Goal: Navigation & Orientation: Find specific page/section

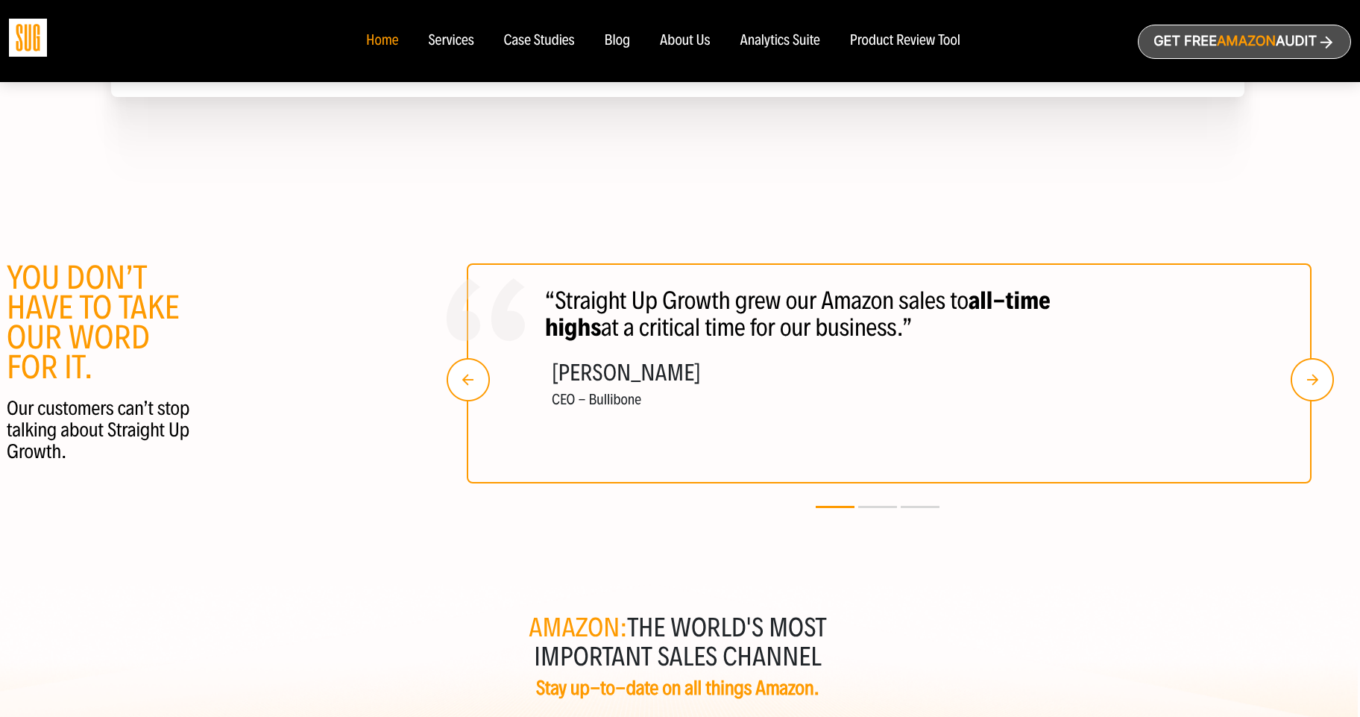
scroll to position [2754, 2]
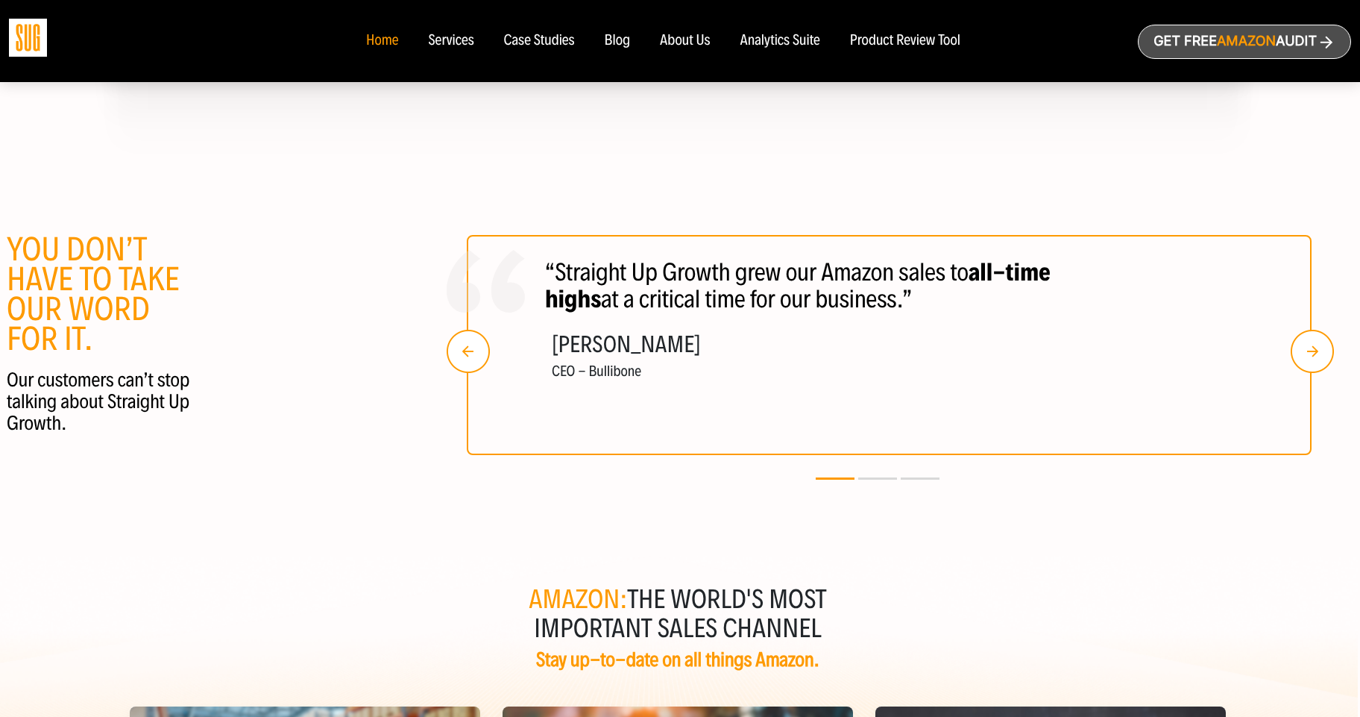
click at [524, 43] on div "Case Studies" at bounding box center [539, 41] width 71 height 16
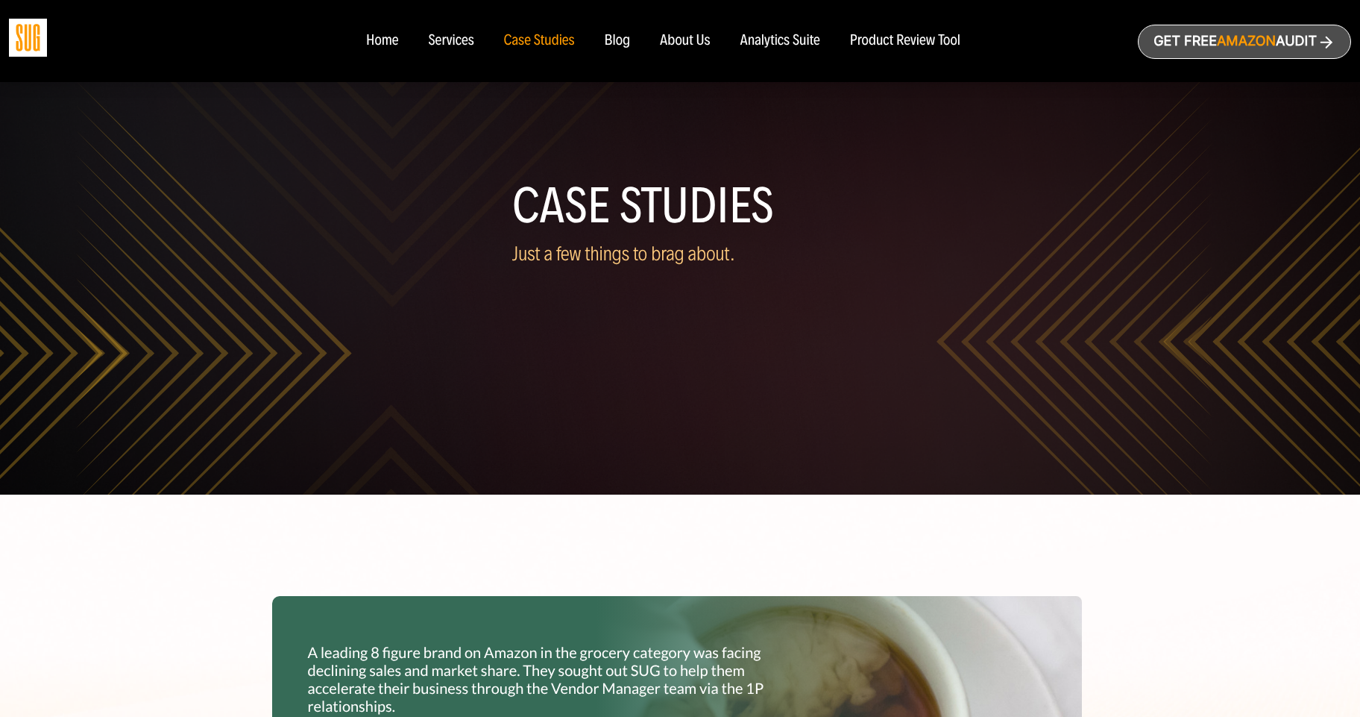
click at [393, 45] on div "Home" at bounding box center [382, 41] width 32 height 16
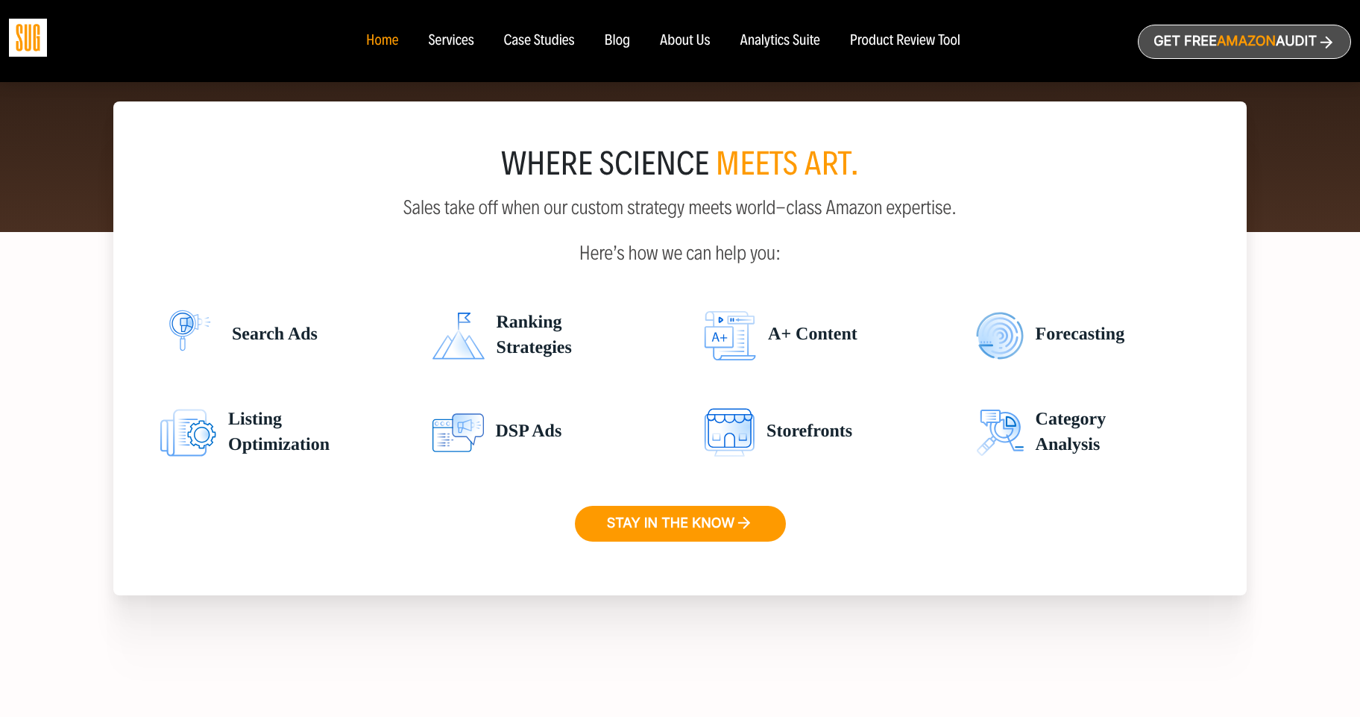
scroll to position [3385, 0]
